Goal: Task Accomplishment & Management: Complete application form

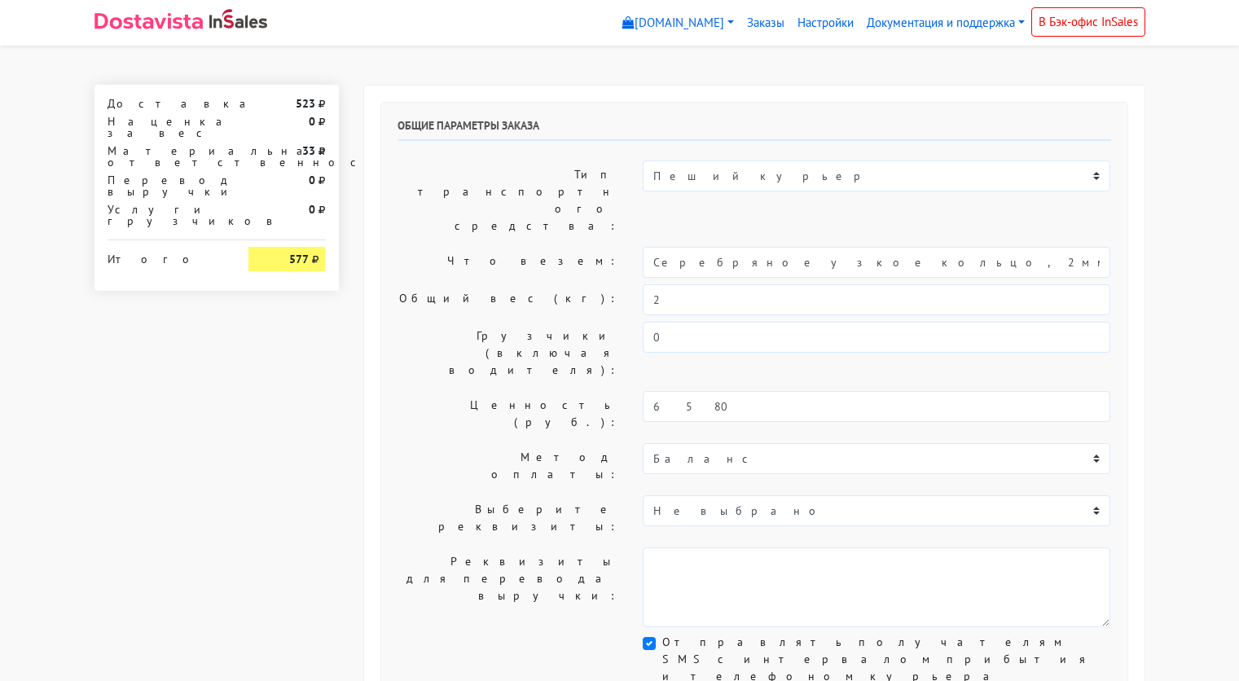
select select "11:00"
select select "21:00"
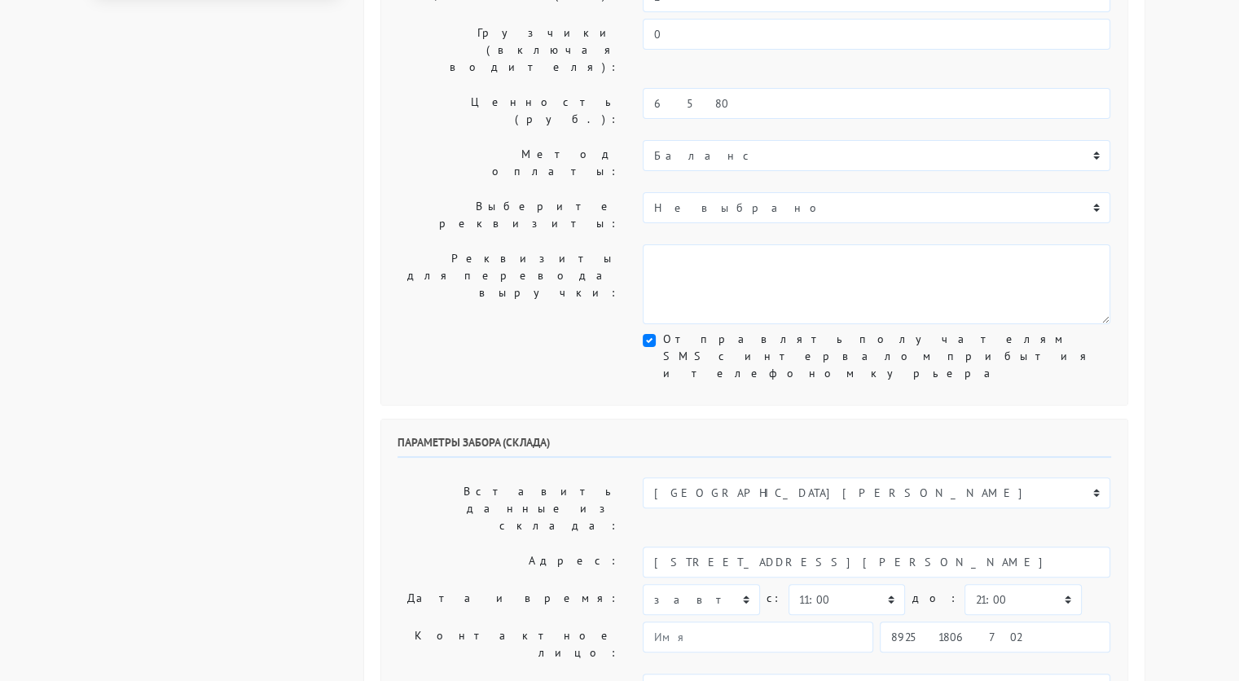
scroll to position [303, 0]
type input "украшения"
click at [857, 584] on select "00:00 00:30 01:00 01:30 02:00 02:30 03:00 03:30 04:00 04:30 05:00 05:30 06:00 0…" at bounding box center [846, 599] width 116 height 31
select select "10:30"
click at [788, 584] on select "00:00 00:30 01:00 01:30 02:00 02:30 03:00 03:30 04:00 04:30 05:00 05:30 06:00 0…" at bounding box center [846, 599] width 116 height 31
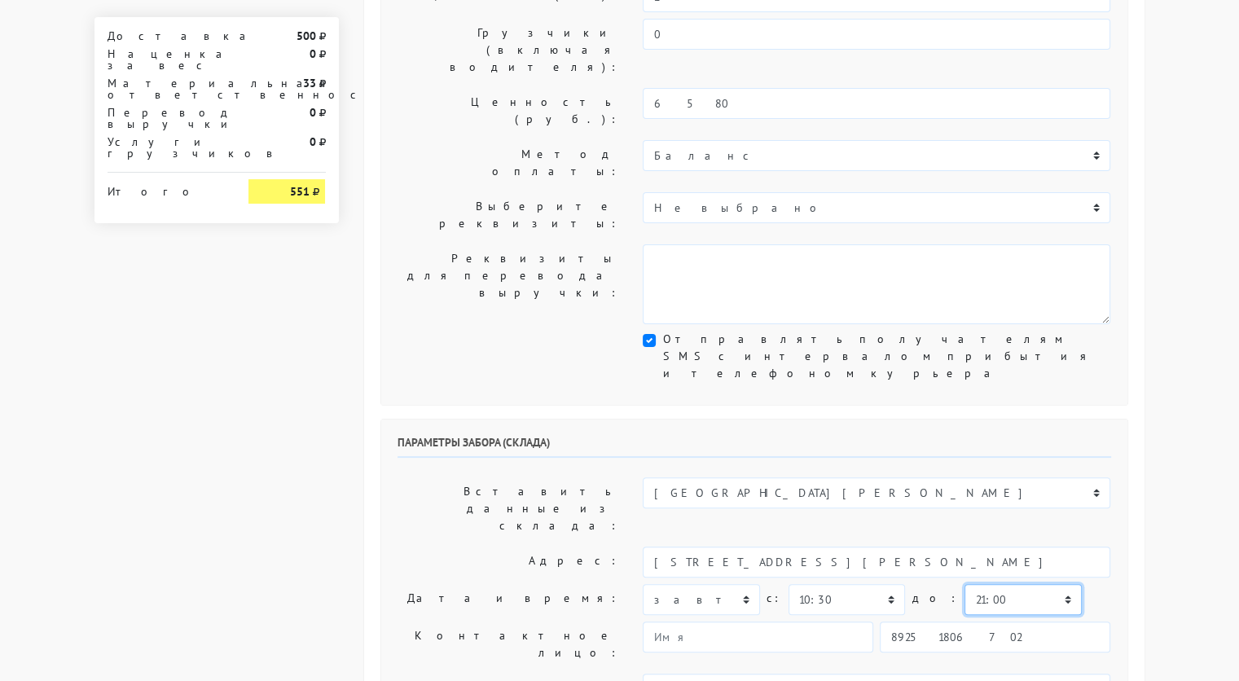
click at [975, 584] on select "00:00 00:30 01:00 01:30 02:00 02:30 03:00 03:30 04:00 04:30 05:00 05:30 06:00 0…" at bounding box center [1022, 599] width 116 height 31
select select "11:00"
click at [964, 584] on select "00:00 00:30 01:00 01:30 02:00 02:30 03:00 03:30 04:00 04:30 05:00 05:30 06:00 0…" at bounding box center [1022, 599] width 116 height 31
click at [1020, 621] on input "89251806702" at bounding box center [995, 636] width 230 height 31
type input "9234448187"
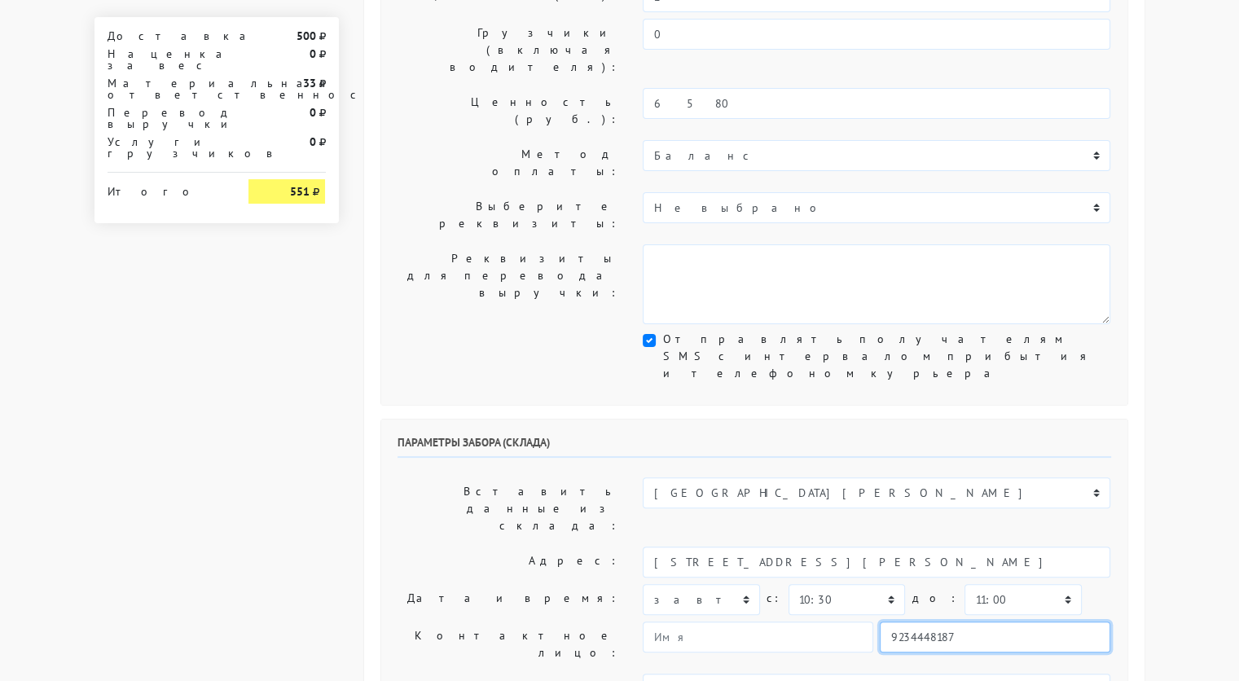
type input "Надежда"
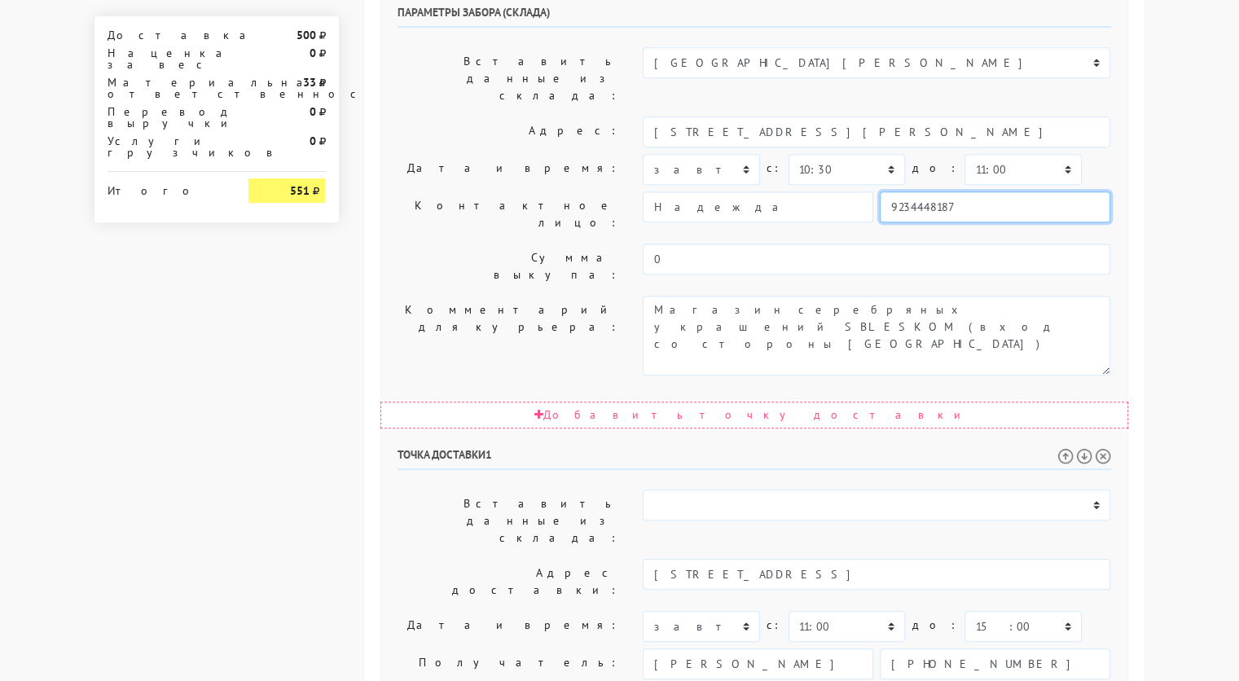
scroll to position [818, 0]
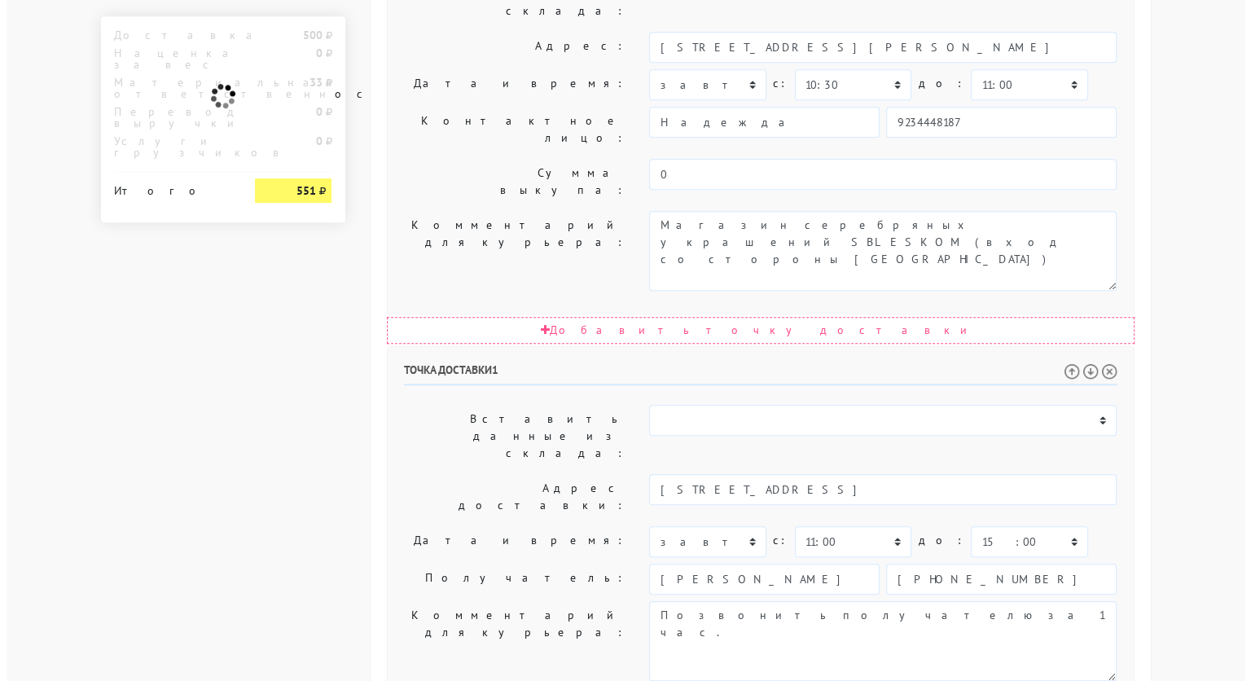
scroll to position [0, 0]
